Goal: Task Accomplishment & Management: Manage account settings

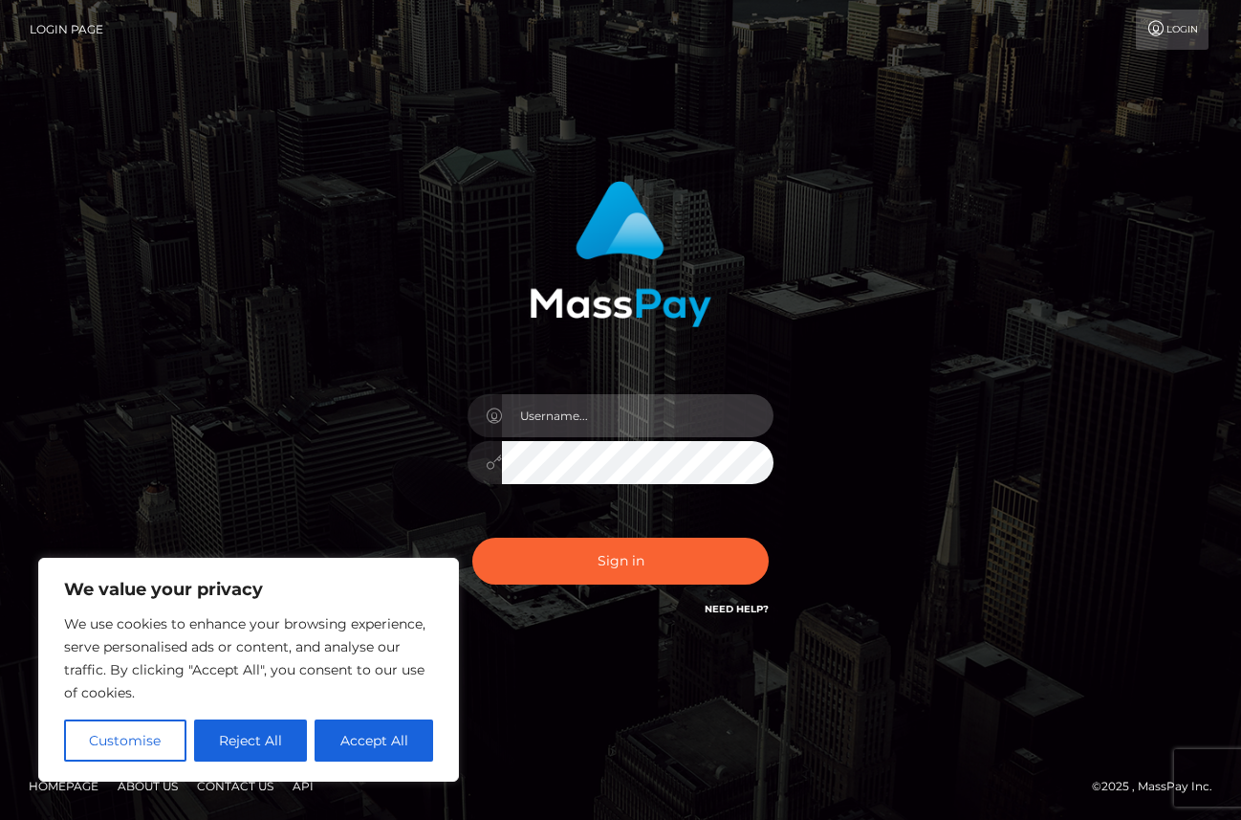
click at [617, 420] on input "text" at bounding box center [638, 415] width 272 height 43
type input "peachieslyfestyle@gmail.com"
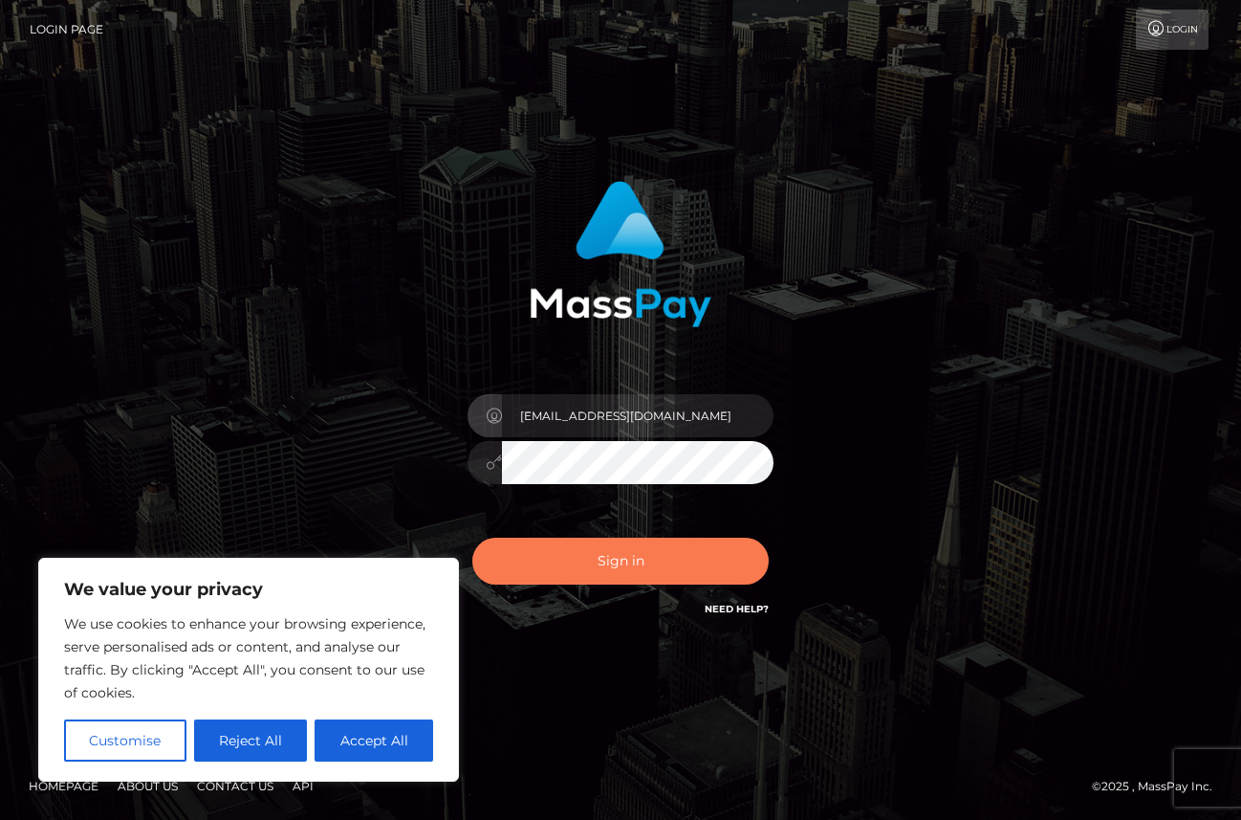
click at [655, 571] on button "Sign in" at bounding box center [620, 560] width 296 height 47
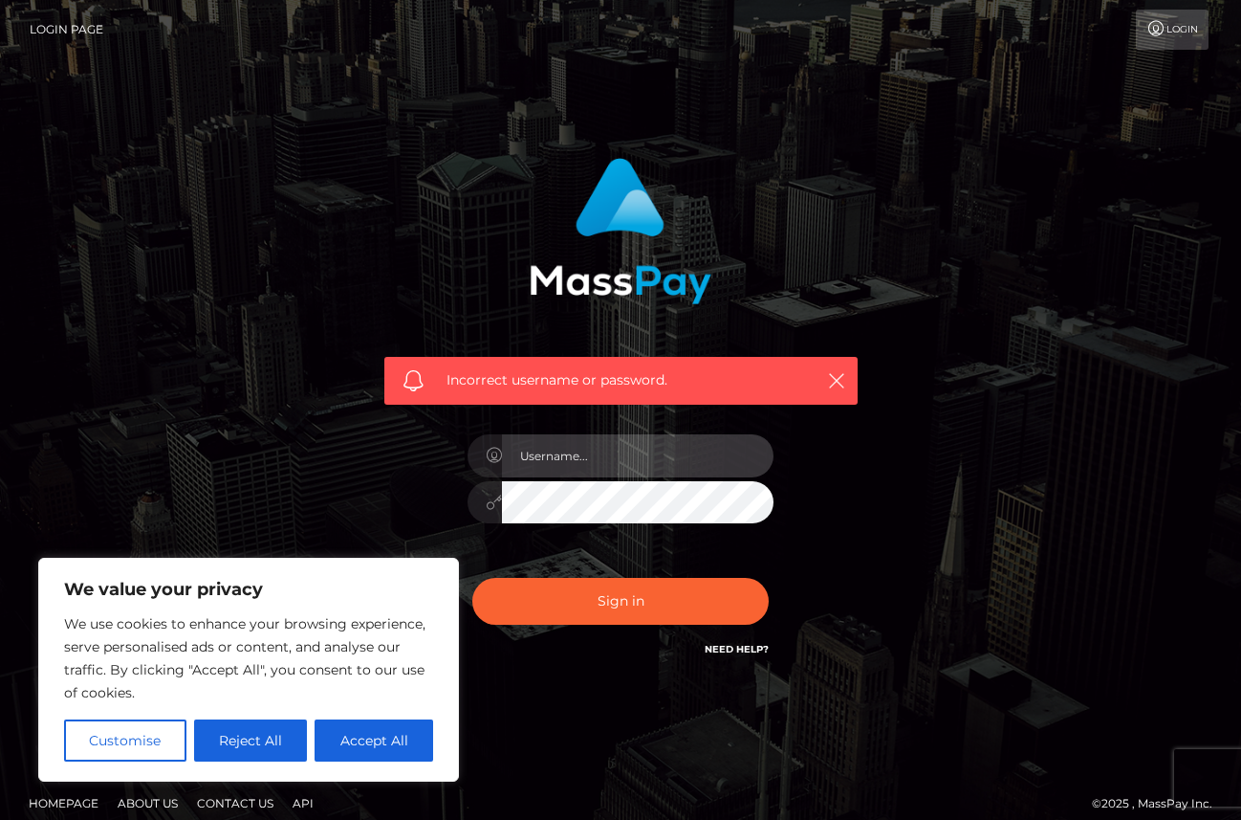
click at [656, 450] on input "text" at bounding box center [638, 455] width 272 height 43
type input "peachieslyfestyle@gmail.com"
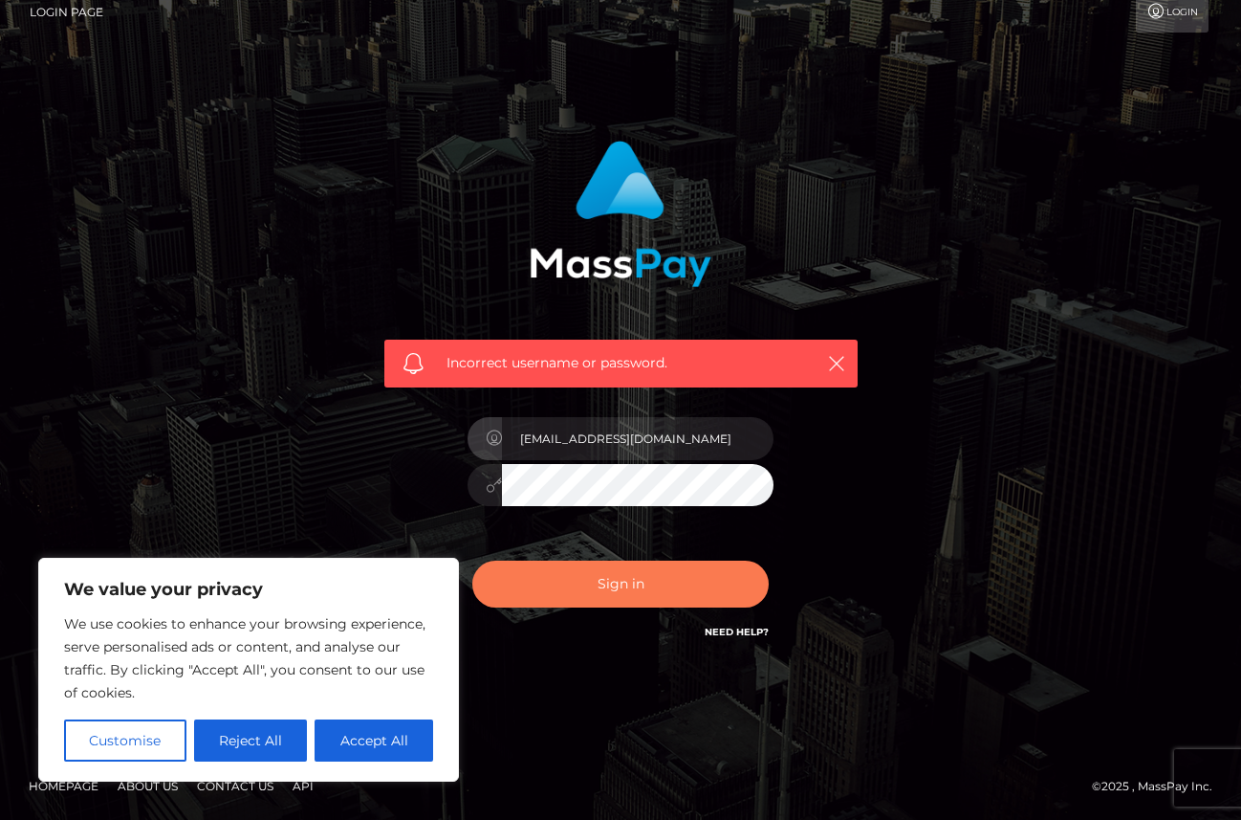
click at [679, 579] on button "Sign in" at bounding box center [620, 583] width 296 height 47
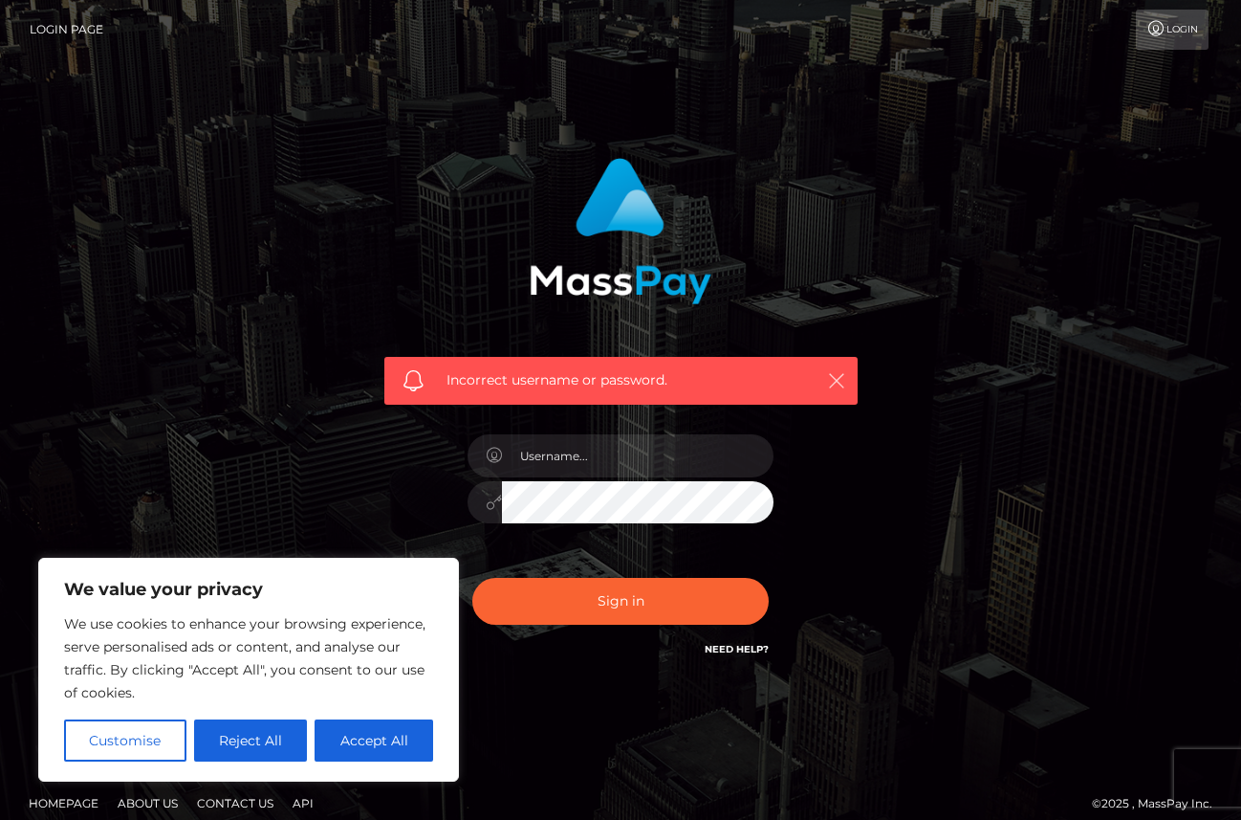
click at [846, 378] on button "button" at bounding box center [836, 380] width 24 height 24
click at [836, 380] on icon "button" at bounding box center [836, 380] width 19 height 19
